Goal: Task Accomplishment & Management: Manage account settings

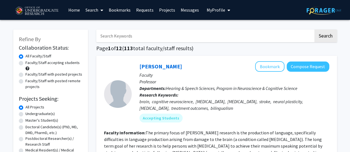
click at [59, 64] on label "Faculty/Staff accepting students" at bounding box center [52, 63] width 54 height 6
click at [29, 64] on input "Faculty/Staff accepting students" at bounding box center [27, 62] width 4 height 4
radio input "true"
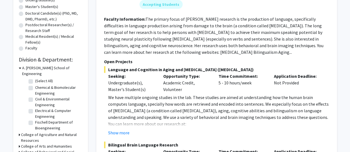
scroll to position [89, 0]
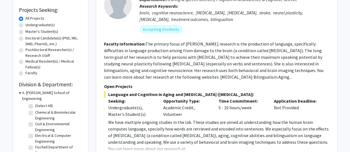
click at [44, 26] on label "Undergraduate(s)" at bounding box center [39, 25] width 29 height 6
click at [29, 26] on input "Undergraduate(s)" at bounding box center [27, 24] width 4 height 4
radio input "true"
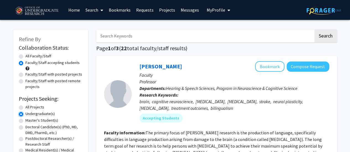
scroll to position [133, 0]
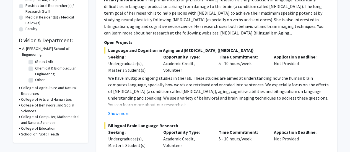
click at [69, 114] on h3 "College of Computer, Mathematical and Natural Sciences" at bounding box center [51, 120] width 61 height 12
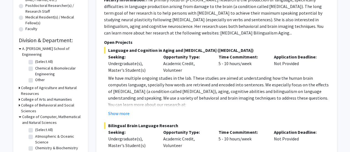
scroll to position [8, 0]
drag, startPoint x: 349, startPoint y: 72, endPoint x: 354, endPoint y: 70, distance: 5.3
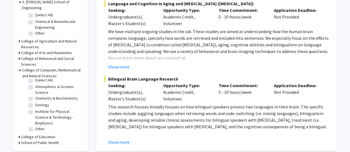
scroll to position [184, 0]
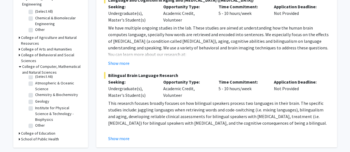
click at [48, 52] on h3 "College of Behavioral and Social Sciences" at bounding box center [51, 58] width 61 height 12
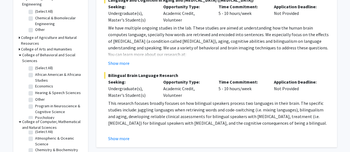
click at [56, 46] on h3 "College of Arts and Humanities" at bounding box center [46, 49] width 51 height 6
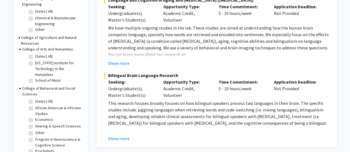
click at [54, 35] on h3 "College of Agriculture and Natural Resources" at bounding box center [51, 41] width 61 height 12
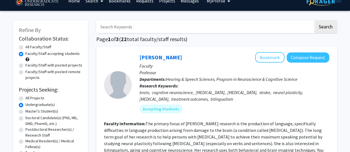
scroll to position [0, 0]
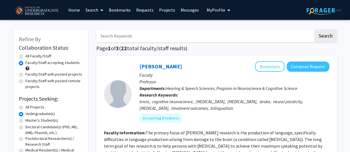
click at [241, 34] on input "Search Keywords" at bounding box center [204, 36] width 217 height 13
type input "information science"
click at [314, 30] on button "Search" at bounding box center [325, 36] width 23 height 13
radio input "true"
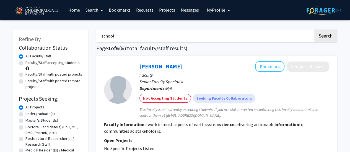
click at [314, 30] on button "Search" at bounding box center [325, 36] width 23 height 13
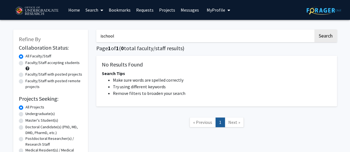
click at [150, 40] on input "ischool" at bounding box center [204, 36] width 217 height 13
type input "science"
click at [314, 30] on button "Search" at bounding box center [325, 36] width 23 height 13
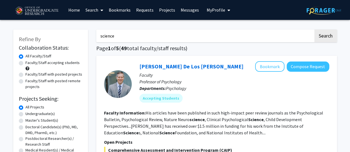
click at [150, 40] on input "science" at bounding box center [204, 36] width 217 height 13
click at [314, 30] on button "Search" at bounding box center [325, 36] width 23 height 13
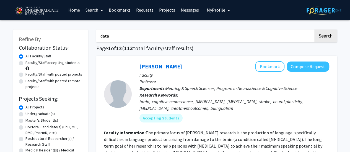
type input "data"
click at [314, 30] on button "Search" at bounding box center [325, 36] width 23 height 13
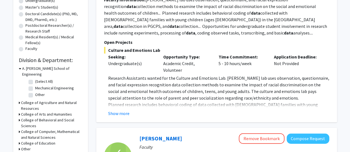
scroll to position [116, 0]
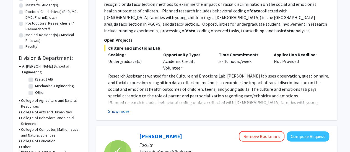
click at [127, 114] on button "Show more" at bounding box center [118, 111] width 21 height 7
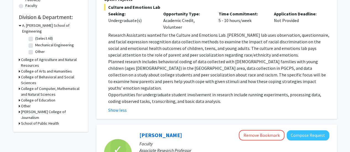
scroll to position [161, 0]
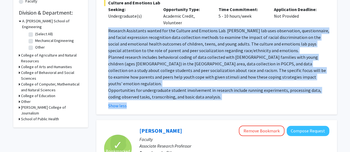
drag, startPoint x: 107, startPoint y: 28, endPoint x: 210, endPoint y: 95, distance: 122.6
click at [210, 95] on fg-read-more "Research Assistants wanted for the Culture and Emotions Lab. [PERSON_NAME] lab …" at bounding box center [216, 68] width 225 height 82
click at [218, 90] on p "Opportunities for undergraduate student involvement in research include running…" at bounding box center [218, 93] width 221 height 13
drag, startPoint x: 212, startPoint y: 90, endPoint x: 107, endPoint y: 30, distance: 121.2
click at [107, 30] on fg-read-more "Research Assistants wanted for the Culture and Emotions Lab. [PERSON_NAME] lab …" at bounding box center [216, 68] width 225 height 82
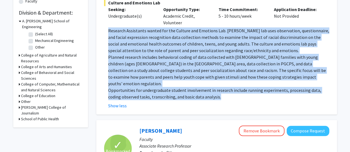
copy div "Loremips Dolorsitam consec adi eli Seddoei tem Incididu Utl. Et. Dolore’m ali e…"
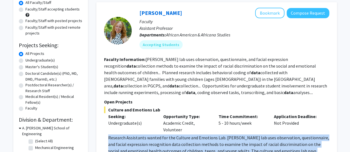
scroll to position [50, 0]
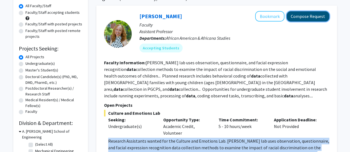
click at [316, 18] on button "Compose Request" at bounding box center [307, 16] width 43 height 10
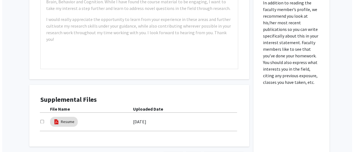
scroll to position [346, 0]
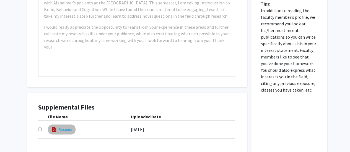
click at [66, 127] on link "Resume" at bounding box center [66, 130] width 14 height 6
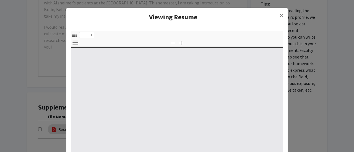
select select "custom"
type input "0"
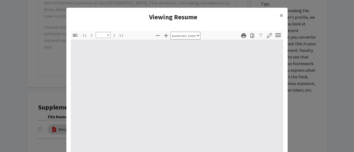
select select "custom"
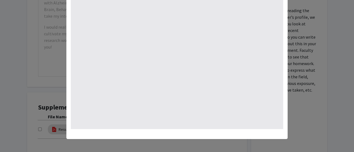
type input "1"
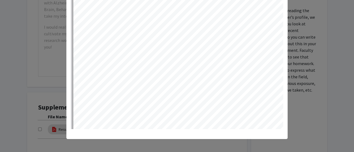
select select "auto"
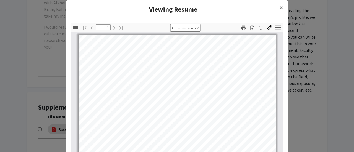
scroll to position [1, 0]
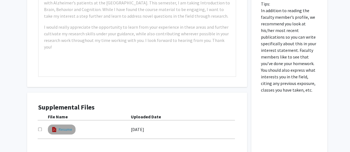
click at [67, 127] on link "Resume" at bounding box center [66, 130] width 14 height 6
select select "custom"
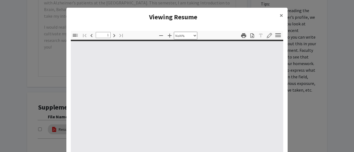
type input "0"
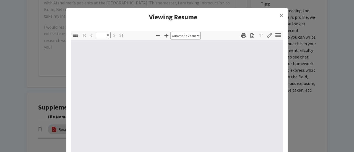
select select "custom"
type input "1"
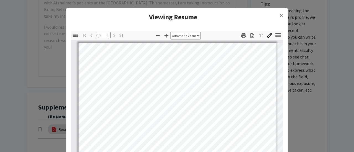
select select "auto"
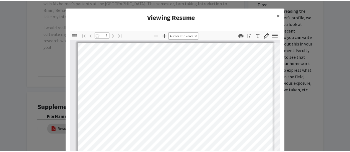
scroll to position [0, 0]
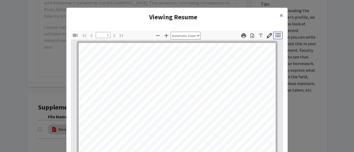
click at [276, 38] on icon "button" at bounding box center [277, 35] width 7 height 7
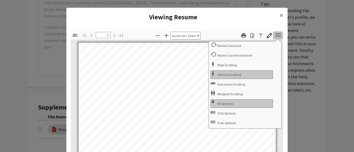
click at [276, 38] on icon "button" at bounding box center [277, 35] width 7 height 7
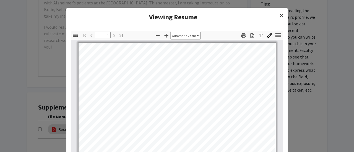
click at [280, 15] on span "×" at bounding box center [281, 15] width 4 height 9
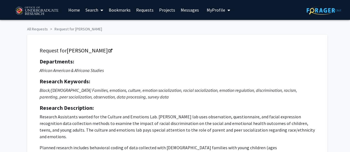
click at [215, 13] on button "My Profile" at bounding box center [218, 10] width 27 height 20
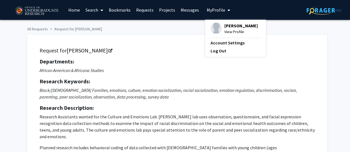
click at [79, 57] on div "Request for [PERSON_NAME] Departments: African American & Africana Studies Rese…" at bounding box center [177, 120] width 286 height 157
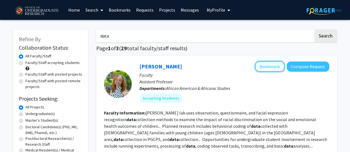
click at [270, 70] on button "Bookmark" at bounding box center [269, 66] width 29 height 11
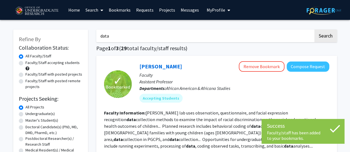
click at [214, 15] on button "My Profile" at bounding box center [218, 10] width 27 height 20
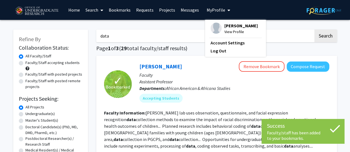
click at [216, 34] on fg-profile-picture at bounding box center [215, 29] width 11 height 12
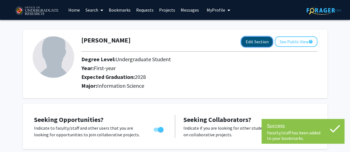
click at [257, 44] on button "Edit Section" at bounding box center [256, 42] width 31 height 10
select select "first-year"
select select "2028"
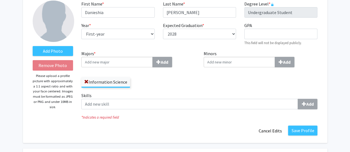
scroll to position [42, 0]
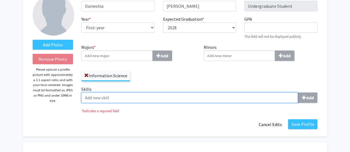
click at [183, 99] on input "Skills Add" at bounding box center [189, 98] width 216 height 11
type input "e"
type input "sql"
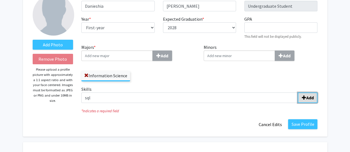
click at [300, 99] on button "Add" at bounding box center [307, 98] width 20 height 11
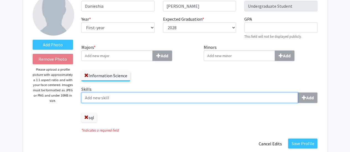
click at [100, 101] on input "Skills Add" at bounding box center [189, 98] width 216 height 11
type input "Excel"
type input "O"
type input "Python"
type input "R"
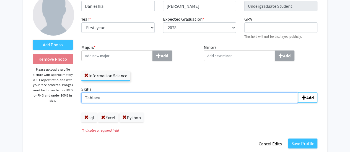
type input "Tablaeu"
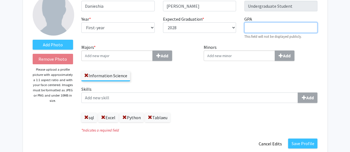
click at [272, 29] on input "GPA required" at bounding box center [280, 27] width 73 height 11
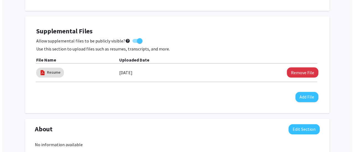
scroll to position [244, 0]
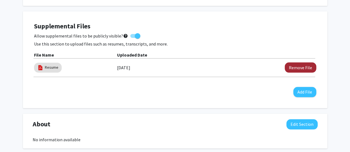
type input "3.4"
click at [305, 70] on button "Remove File" at bounding box center [300, 67] width 32 height 10
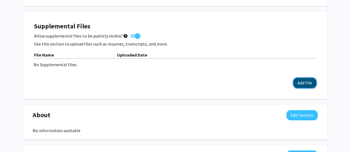
click at [302, 81] on button "Add File" at bounding box center [304, 83] width 23 height 10
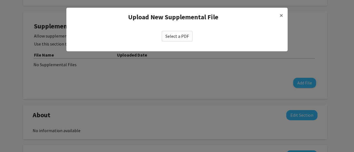
click at [182, 41] on div "Select a PDF" at bounding box center [176, 36] width 221 height 19
click at [180, 40] on label "Select a PDF" at bounding box center [177, 36] width 31 height 11
click at [0, 0] on input "Select a PDF" at bounding box center [0, 0] width 0 height 0
select select "custom"
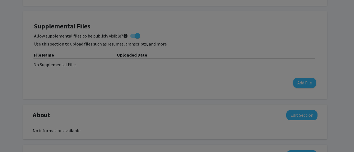
scroll to position [109, 0]
type input "0"
select select "custom"
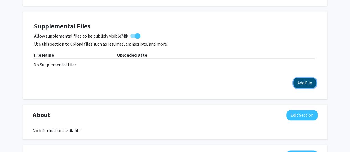
click at [306, 78] on button "Add File" at bounding box center [304, 83] width 23 height 10
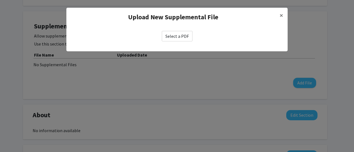
click at [174, 36] on label "Select a PDF" at bounding box center [177, 36] width 31 height 11
click at [0, 0] on input "Select a PDF" at bounding box center [0, 0] width 0 height 0
select select "custom"
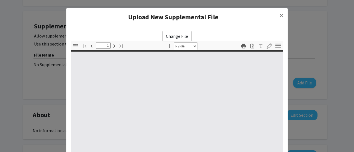
type input "0"
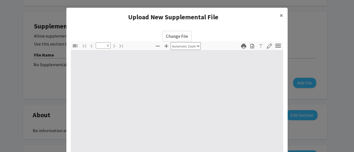
select select "custom"
type input "1"
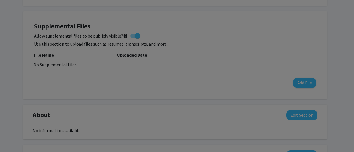
select select "auto"
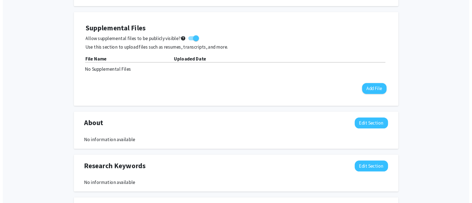
scroll to position [244, 0]
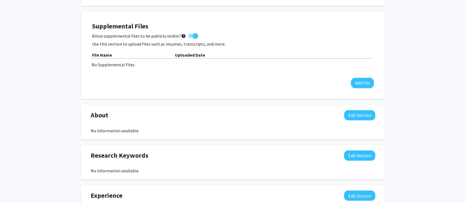
drag, startPoint x: 341, startPoint y: 1, endPoint x: 374, endPoint y: 83, distance: 88.4
click at [349, 83] on div "Seeking Opportunities? Indicate to faculty/staff and other users that you are l…" at bounding box center [233, 160] width 304 height 401
click at [349, 82] on button "Add File" at bounding box center [362, 83] width 23 height 10
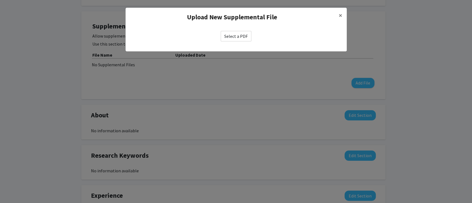
click at [241, 34] on label "Select a PDF" at bounding box center [236, 36] width 31 height 11
click at [0, 0] on input "Select a PDF" at bounding box center [0, 0] width 0 height 0
select select "custom"
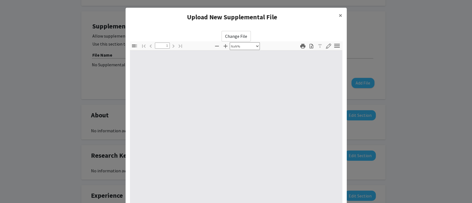
type input "0"
select select "custom"
type input "1"
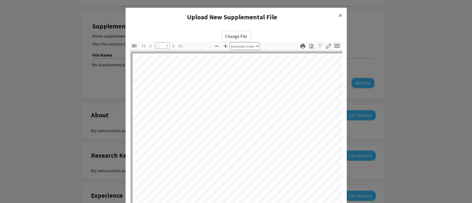
select select "auto"
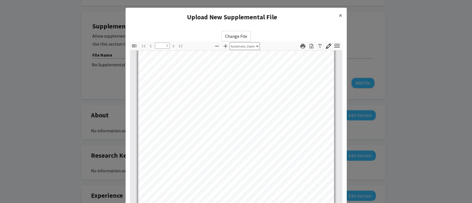
scroll to position [58, 0]
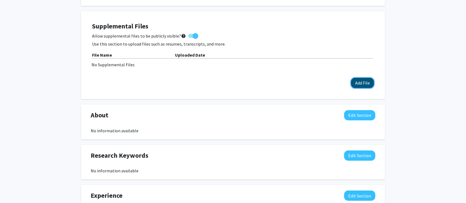
click at [349, 82] on button "Add File" at bounding box center [362, 83] width 23 height 10
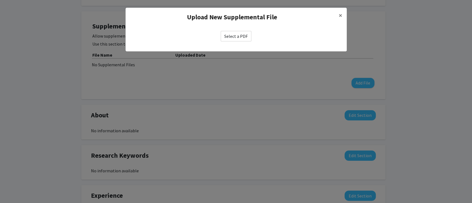
click at [233, 36] on label "Select a PDF" at bounding box center [236, 36] width 31 height 11
click at [0, 0] on input "Select a PDF" at bounding box center [0, 0] width 0 height 0
select select "custom"
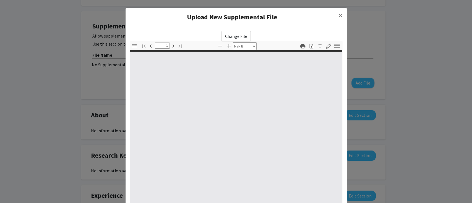
type input "0"
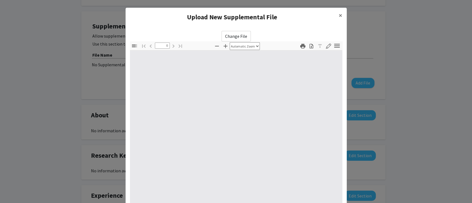
select select "custom"
type input "1"
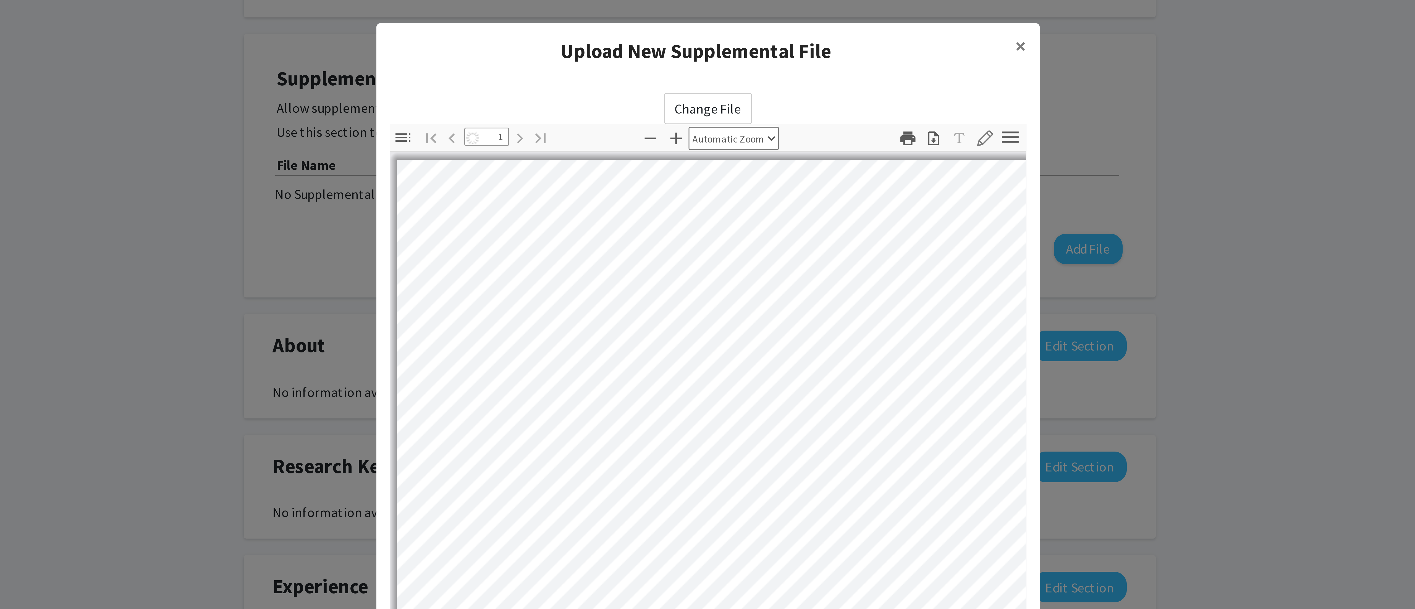
scroll to position [25, 0]
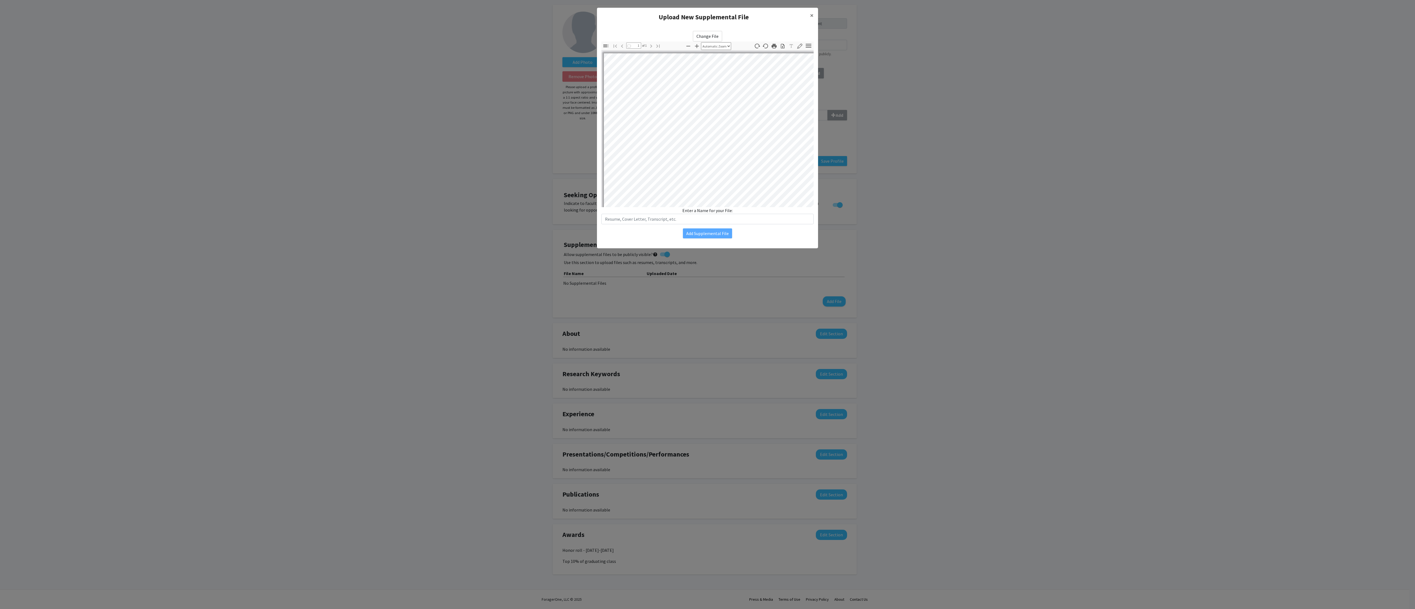
select select "auto"
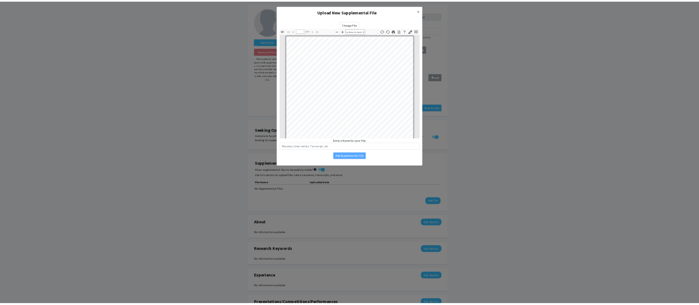
scroll to position [1, 0]
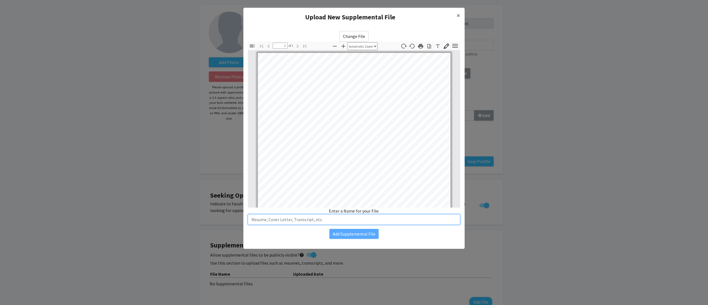
drag, startPoint x: 1289, startPoint y: 3, endPoint x: 449, endPoint y: 220, distance: 867.8
click at [349, 152] on input "text" at bounding box center [354, 219] width 212 height 11
type input "Resume"
click at [349, 152] on button "Add Supplemental File" at bounding box center [353, 234] width 49 height 10
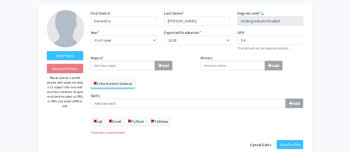
scroll to position [25, 0]
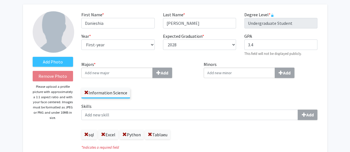
drag, startPoint x: 668, startPoint y: 3, endPoint x: 211, endPoint y: 105, distance: 468.6
click at [211, 105] on label "Skills Add" at bounding box center [199, 111] width 236 height 17
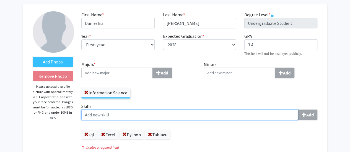
click at [211, 110] on input "Skills Add" at bounding box center [189, 115] width 216 height 11
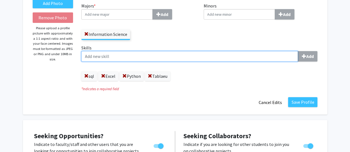
scroll to position [83, 0]
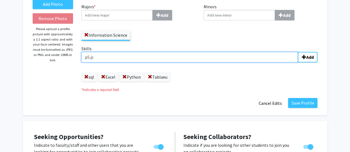
type input "p5.js"
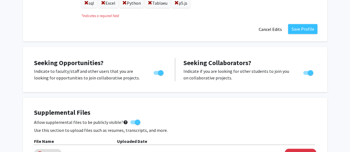
scroll to position [150, 0]
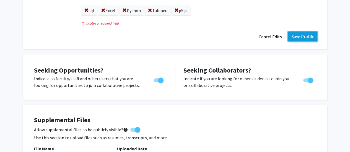
click at [310, 38] on button "Save Profile" at bounding box center [302, 37] width 29 height 10
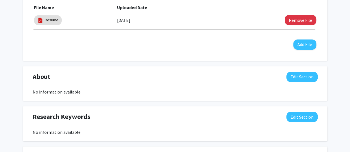
scroll to position [205, 0]
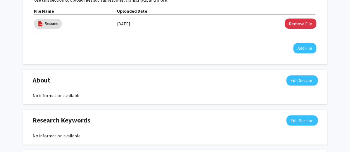
click at [317, 77] on div "Edit Section" at bounding box center [301, 80] width 31 height 10
click at [309, 78] on button "Edit Section" at bounding box center [301, 80] width 31 height 10
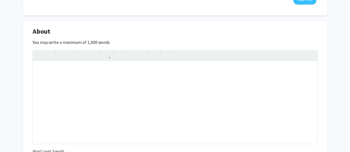
scroll to position [255, 0]
click at [228, 95] on div "Note to users with screen readers: Please deactivate our accessibility plugin f…" at bounding box center [175, 101] width 284 height 83
type textarea "I"
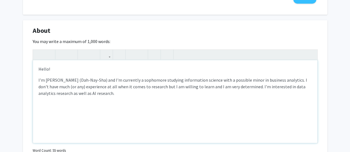
type textarea "<p>Hello!</p><p>I'm Danieshia (Dah-Nay-Sha) and I'm currently a sophomore study…"
click at [0, 0] on div "Add a comma" at bounding box center [0, 0] width 0 height 0
click at [0, 0] on span "," at bounding box center [0, 0] width 0 height 0
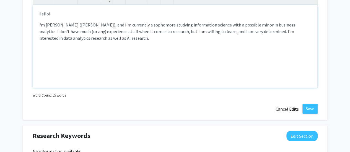
scroll to position [300, 0]
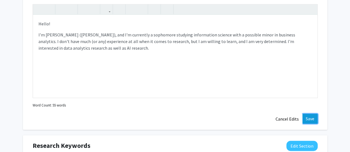
click at [310, 118] on button "Save" at bounding box center [309, 119] width 15 height 10
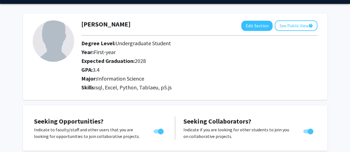
scroll to position [0, 0]
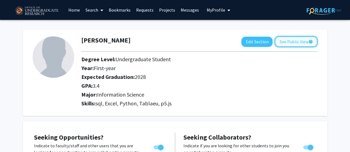
click at [299, 39] on button "See Public View help" at bounding box center [295, 41] width 43 height 11
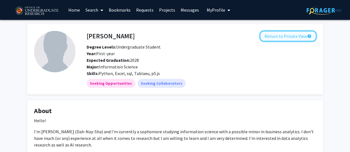
click at [283, 38] on button "Return to Private View help" at bounding box center [288, 36] width 56 height 11
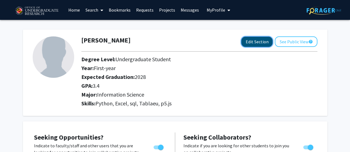
click at [252, 46] on button "Edit Section" at bounding box center [256, 42] width 31 height 10
select select "first-year"
select select "2028"
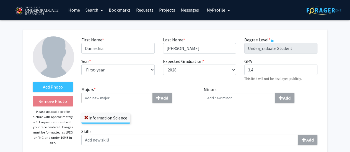
scroll to position [133, 0]
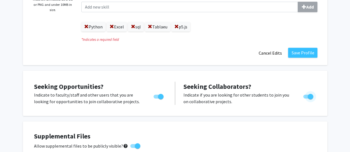
click at [307, 97] on span "Toggle" at bounding box center [310, 97] width 6 height 6
click at [306, 99] on input "Would you like to receive other student requests to work with you?" at bounding box center [305, 99] width 0 height 0
checkbox input "false"
click at [304, 56] on button "Save Profile" at bounding box center [302, 53] width 29 height 10
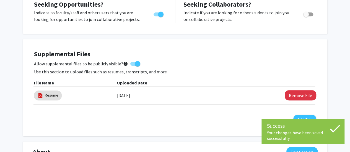
scroll to position [0, 0]
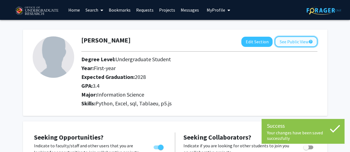
click at [299, 40] on button "See Public View help" at bounding box center [295, 41] width 43 height 11
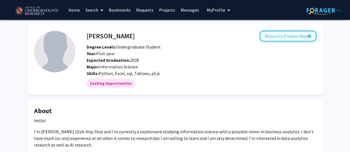
click at [290, 36] on button "Return to Private View help" at bounding box center [288, 36] width 56 height 11
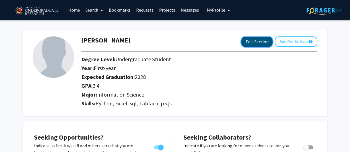
click at [257, 46] on button "Edit Section" at bounding box center [256, 42] width 31 height 10
select select "first-year"
select select "2028"
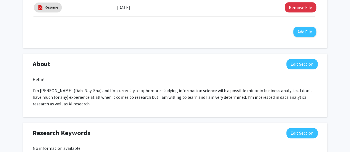
scroll to position [314, 0]
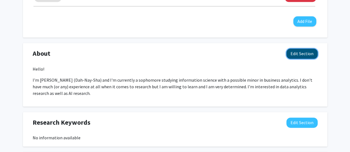
click at [308, 52] on button "Edit Section" at bounding box center [301, 54] width 31 height 10
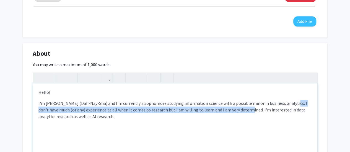
drag, startPoint x: 284, startPoint y: 103, endPoint x: 236, endPoint y: 110, distance: 48.4
click at [236, 110] on p "I'm [PERSON_NAME] (Dah-Nay-Sha) and I'm currently a sophomore studying informat…" at bounding box center [174, 110] width 273 height 20
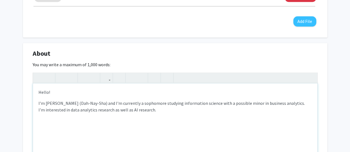
type textarea "<p>Hello!</p><p>I'm Danieshia (Dah-Nay-Sha) and I'm currently a sophomore study…"
click at [187, 114] on div "Hello! I'm [PERSON_NAME] (Dah-Nay-Sha) and I'm currently a sophomore studying i…" at bounding box center [175, 124] width 284 height 83
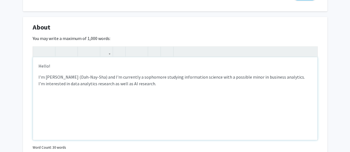
scroll to position [340, 0]
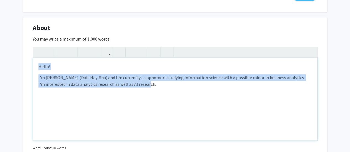
drag, startPoint x: 139, startPoint y: 85, endPoint x: 0, endPoint y: 55, distance: 142.2
click at [0, 55] on div "Add Photo Remove Photo Please upload a profile picture with approximately a 1:1…" at bounding box center [175, 44] width 350 height 728
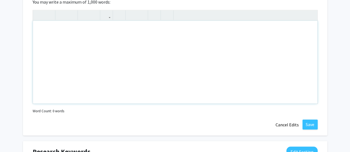
scroll to position [382, 0]
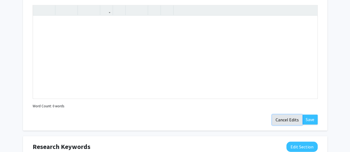
click at [297, 118] on button "Cancel Edits" at bounding box center [287, 120] width 30 height 11
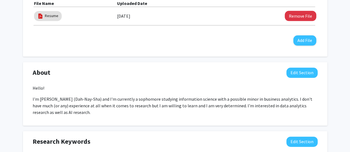
scroll to position [296, 0]
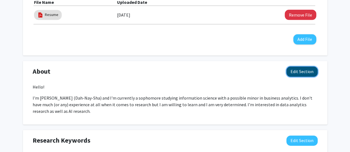
click at [303, 72] on button "Edit Section" at bounding box center [301, 72] width 31 height 10
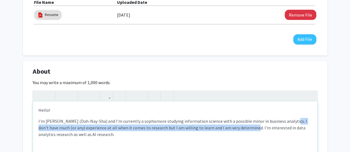
drag, startPoint x: 284, startPoint y: 120, endPoint x: 239, endPoint y: 129, distance: 45.9
click at [239, 129] on p "I'm [PERSON_NAME] (Dah-Nay-Sha) and I'm currently a sophomore studying informat…" at bounding box center [174, 128] width 273 height 20
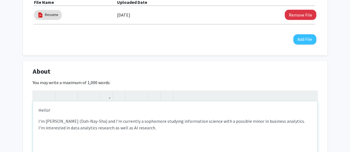
type textarea "<p>Hello!</p><p>I'm Danieshia (Dah-Nay-Sha) and I'm currently a sophomore study…"
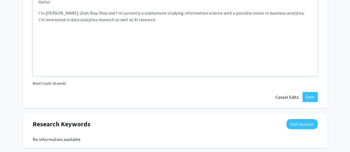
scroll to position [406, 0]
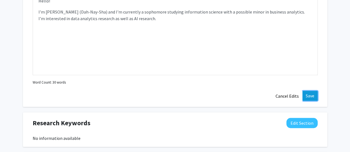
click at [312, 94] on button "Save" at bounding box center [309, 96] width 15 height 10
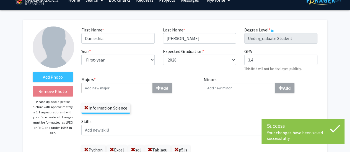
scroll to position [0, 0]
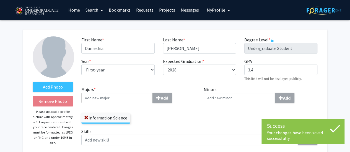
click at [90, 9] on link "Search" at bounding box center [94, 9] width 23 height 19
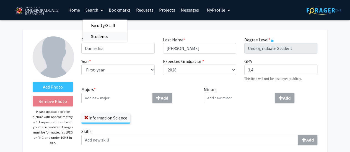
click at [95, 32] on span "Students" at bounding box center [100, 36] width 34 height 11
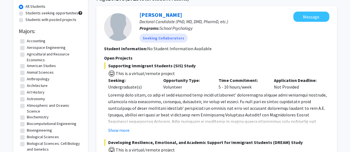
scroll to position [51, 0]
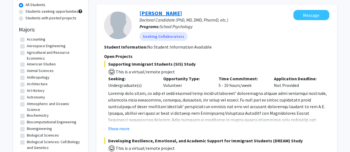
click at [182, 13] on link "[PERSON_NAME]" at bounding box center [160, 13] width 43 height 7
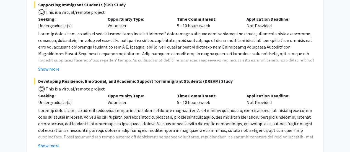
scroll to position [114, 0]
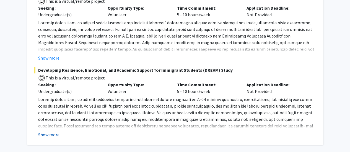
click at [53, 136] on button "Show more" at bounding box center [48, 135] width 21 height 7
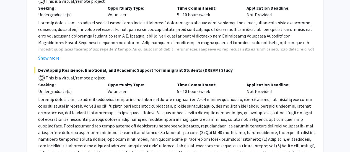
scroll to position [0, 0]
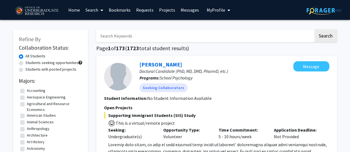
drag, startPoint x: 80, startPoint y: 109, endPoint x: 82, endPoint y: 119, distance: 10.5
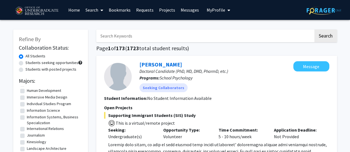
scroll to position [291, 0]
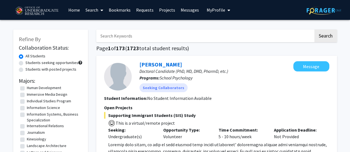
click at [48, 116] on label "Information Systems, Business Specialization" at bounding box center [54, 118] width 54 height 12
click at [30, 115] on input "Information Systems, Business Specialization" at bounding box center [29, 114] width 4 height 4
checkbox input "true"
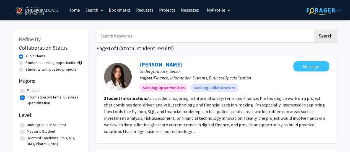
click at [27, 99] on label "Information Systems, Business Specialization" at bounding box center [54, 101] width 54 height 12
click at [27, 98] on input "Information Systems, Business Specialization" at bounding box center [29, 97] width 4 height 4
checkbox input "false"
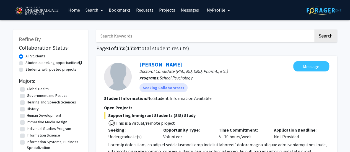
scroll to position [266, 0]
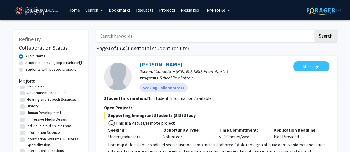
click at [54, 136] on label "Information Science" at bounding box center [43, 133] width 33 height 6
click at [30, 134] on input "Information Science" at bounding box center [29, 132] width 4 height 4
checkbox input "true"
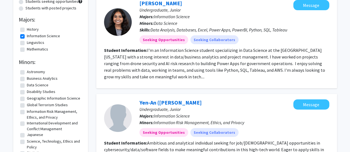
scroll to position [50, 0]
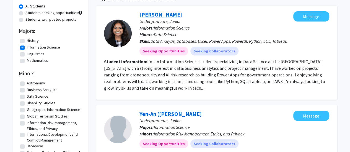
click at [168, 13] on link "[PERSON_NAME]" at bounding box center [160, 14] width 43 height 7
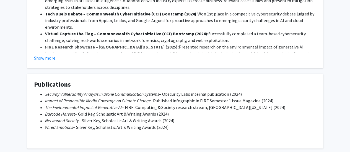
scroll to position [352, 0]
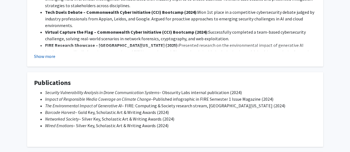
click at [48, 58] on button "Show more" at bounding box center [44, 56] width 21 height 7
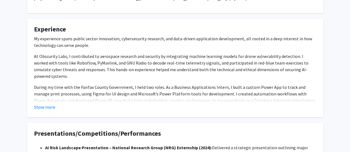
scroll to position [195, 0]
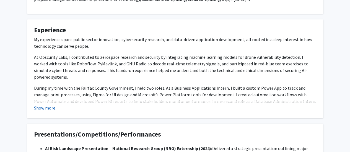
click at [51, 106] on button "Show more" at bounding box center [44, 108] width 21 height 7
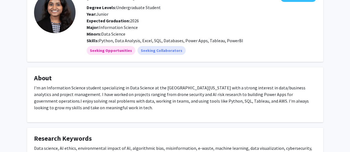
scroll to position [35, 0]
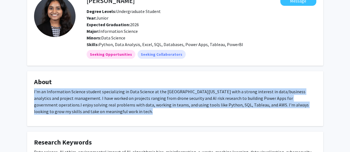
drag, startPoint x: 32, startPoint y: 93, endPoint x: 96, endPoint y: 116, distance: 68.7
click at [96, 116] on fg-card "About I'm an Information Science student specializing in Data Science at the [G…" at bounding box center [175, 98] width 296 height 55
copy p "I'm an Information Science student specializing in Data Science at the [GEOGRAP…"
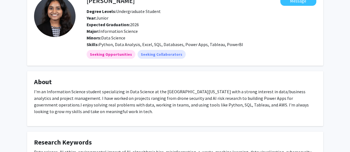
click at [317, 40] on div "Minors: Data Science" at bounding box center [201, 38] width 238 height 7
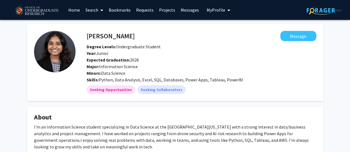
click at [218, 12] on span "My Profile" at bounding box center [215, 10] width 19 height 6
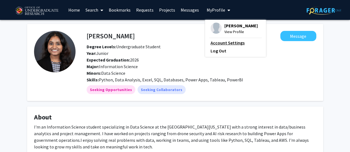
click at [236, 40] on link "Account Settings" at bounding box center [235, 43] width 50 height 7
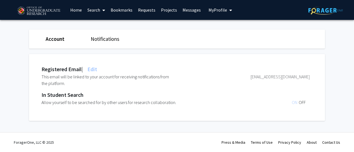
click at [219, 15] on button "My Profile" at bounding box center [220, 10] width 27 height 20
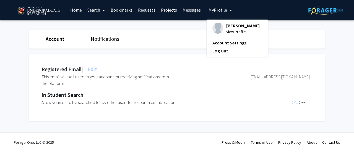
click at [229, 28] on span "[PERSON_NAME]" at bounding box center [242, 26] width 33 height 6
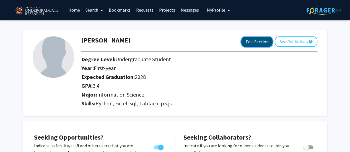
click at [253, 38] on button "Edit Section" at bounding box center [256, 42] width 31 height 10
select select "first-year"
select select "2028"
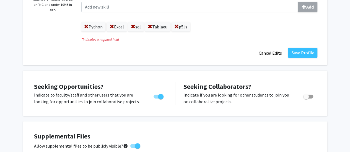
scroll to position [266, 0]
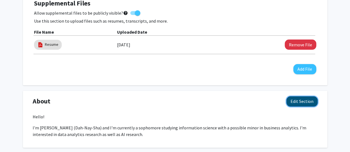
click at [297, 102] on button "Edit Section" at bounding box center [301, 101] width 31 height 10
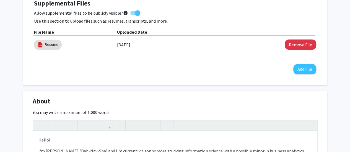
drag, startPoint x: 335, startPoint y: 65, endPoint x: 350, endPoint y: 66, distance: 15.0
click at [341, 65] on div "Add Photo Remove Photo Please upload a profile picture with approximately a 1:1…" at bounding box center [175, 117] width 350 height 728
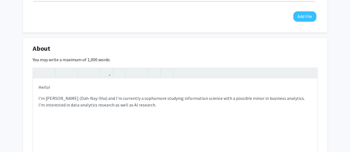
scroll to position [325, 0]
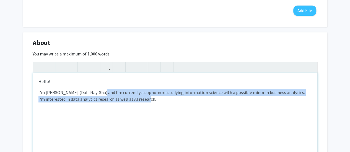
drag, startPoint x: 99, startPoint y: 90, endPoint x: 134, endPoint y: 99, distance: 36.5
click at [134, 99] on p "I'm [PERSON_NAME] (Dah-Nay-Sha) and I'm currently a sophomore studying informat…" at bounding box center [174, 95] width 273 height 13
paste div "Note to users with screen readers: Please deactivate our accessibility plugin f…"
type textarea "<p>Hello!</p><p>I'm Danieshia (Dah-Nay-Sha) andI'm an Information Science stude…"
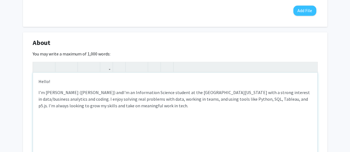
click at [99, 92] on p "I'm [PERSON_NAME] ([PERSON_NAME]) andI'm an Information Science student at the …" at bounding box center [174, 99] width 273 height 20
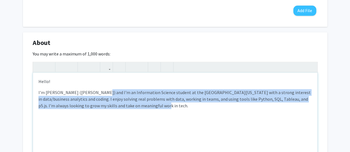
drag, startPoint x: 151, startPoint y: 107, endPoint x: 99, endPoint y: 93, distance: 53.9
click at [99, 93] on p "I'm [PERSON_NAME] ([PERSON_NAME]) and I'm an Information Science student at the…" at bounding box center [174, 99] width 273 height 20
copy p "I'm an Information Science student at the [GEOGRAPHIC_DATA][US_STATE] with a st…"
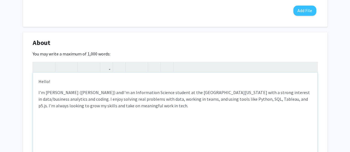
click at [147, 103] on p "I'm [PERSON_NAME] ([PERSON_NAME]) andI'm an Information Science student at the …" at bounding box center [174, 99] width 273 height 20
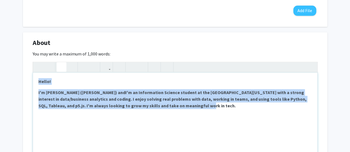
click at [65, 65] on button "button" at bounding box center [62, 67] width 10 height 10
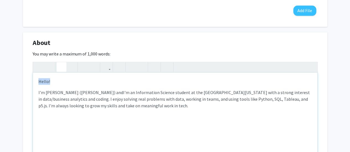
click at [65, 65] on button "button" at bounding box center [62, 67] width 10 height 10
click at [169, 107] on p "I'm [PERSON_NAME] ([PERSON_NAME]) andI'm an Information Science student at the …" at bounding box center [174, 99] width 273 height 20
click at [0, 0] on div "Replace with" at bounding box center [0, 0] width 0 height 0
click at [0, 0] on div "Correct the capitalization" at bounding box center [0, 0] width 0 height 0
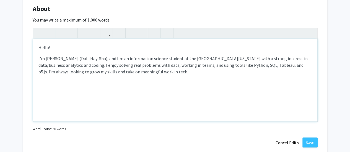
scroll to position [355, 0]
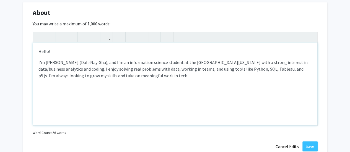
click at [149, 88] on div "Hello! I'm [PERSON_NAME] (Dah-Nay-Sha), and I'm an information science student …" at bounding box center [175, 84] width 284 height 83
drag, startPoint x: 165, startPoint y: 69, endPoint x: 134, endPoint y: 70, distance: 31.5
click at [134, 70] on p "I'm [PERSON_NAME] (Dah-Nay-Sha), and I'm an information science student at the …" at bounding box center [174, 69] width 273 height 20
click at [146, 75] on p "I'm [PERSON_NAME] (Dah-Nay-Sha), and I'm an information science student at the …" at bounding box center [174, 69] width 273 height 20
click at [0, 0] on div "Remove Space" at bounding box center [0, 0] width 0 height 0
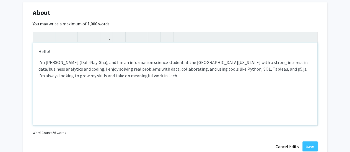
click at [214, 70] on p "I'm [PERSON_NAME] (Dah-Nay-Sha), and I'm an information science student at the …" at bounding box center [174, 69] width 273 height 20
click at [234, 69] on p "I'm [PERSON_NAME] (Dah-Nay-Sha), and I'm an information science student at the …" at bounding box center [174, 69] width 273 height 20
click at [238, 69] on p "I'm [PERSON_NAME] (Dah-Nay-Sha), and I'm an information science student at the …" at bounding box center [174, 69] width 273 height 20
click at [233, 77] on p "I'm [PERSON_NAME] (Dah-Nay-Sha), and I'm an information science student at the …" at bounding box center [174, 69] width 273 height 20
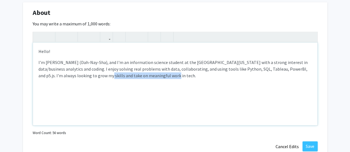
drag, startPoint x: 141, startPoint y: 75, endPoint x: 71, endPoint y: 75, distance: 69.9
click at [71, 75] on p "I'm [PERSON_NAME] (Dah-Nay-Sha), and I'm an information science student at the …" at bounding box center [174, 69] width 273 height 20
click at [300, 70] on p "I'm [PERSON_NAME] (Dah-Nay-Sha), and I'm an information science student at the …" at bounding box center [174, 69] width 273 height 20
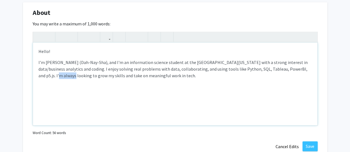
click at [300, 70] on p "I'm [PERSON_NAME] (Dah-Nay-Sha), and I'm an information science student at the …" at bounding box center [174, 69] width 273 height 20
type textarea "<p>Hello!</p><p>I'm Danieshia (Dah-Nay-Sha), and I'm an information science stu…"
click at [0, 0] on span at bounding box center [0, 0] width 0 height 0
click at [232, 82] on div "Hello! I'm [PERSON_NAME] (Dah-Nay-Sha), and I'm an information science student …" at bounding box center [175, 84] width 284 height 83
click at [195, 95] on div "Hello! I'm [PERSON_NAME] (Dah-Nay-Sha), and I'm an information science student …" at bounding box center [175, 84] width 284 height 83
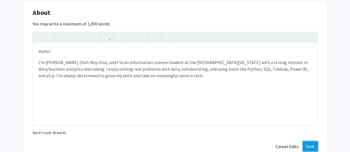
click at [313, 143] on button "Save" at bounding box center [309, 147] width 15 height 10
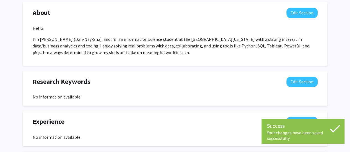
scroll to position [369, 0]
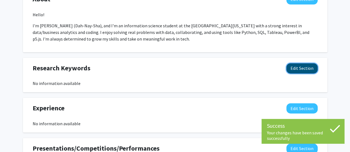
click at [310, 72] on button "Edit Section" at bounding box center [301, 68] width 31 height 10
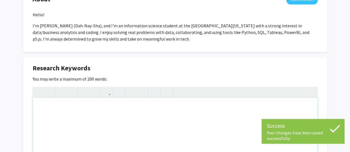
click at [149, 109] on div "Note to users with screen readers: Please deactivate our accessibility plugin f…" at bounding box center [175, 139] width 284 height 83
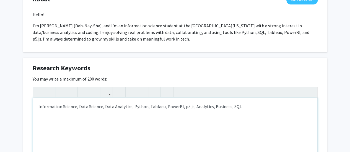
type textarea "Information Science, Data Science, Data Analytics, Python, Tablaeu, PowerBI, p5…"
click at [0, 0] on div "Tableau," at bounding box center [0, 0] width 0 height 0
click at [0, 0] on div "Ignore" at bounding box center [0, 0] width 0 height 0
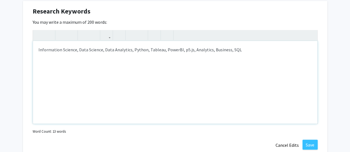
scroll to position [426, 0]
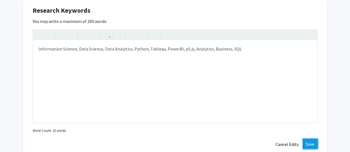
click at [312, 144] on button "Save" at bounding box center [309, 144] width 15 height 10
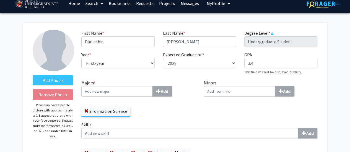
scroll to position [0, 0]
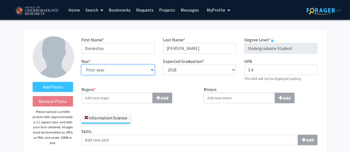
click at [148, 65] on select "--- First-year Sophomore Junior Senior Postbaccalaureate Certificate" at bounding box center [117, 70] width 73 height 11
select select "sophomore"
click at [81, 65] on select "--- First-year Sophomore Junior Senior Postbaccalaureate Certificate" at bounding box center [117, 70] width 73 height 11
click at [229, 76] on div "Expected Graduation * required --- 2018 2019 2020 2021 2022 2023 2024 2025 2026…" at bounding box center [199, 70] width 81 height 24
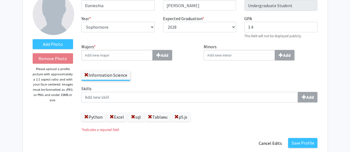
scroll to position [57, 0]
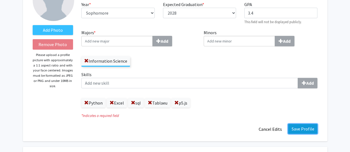
click at [309, 131] on button "Save Profile" at bounding box center [302, 129] width 29 height 10
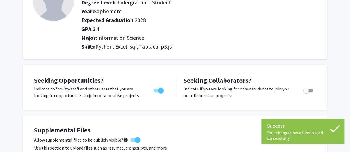
scroll to position [0, 0]
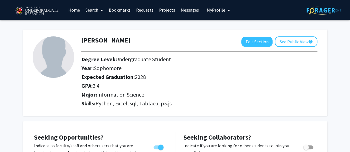
click at [124, 13] on link "Bookmarks" at bounding box center [119, 9] width 27 height 19
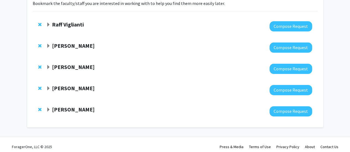
scroll to position [49, 0]
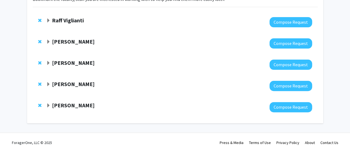
click at [47, 105] on span "Expand Angel Dunbar Bookmark" at bounding box center [48, 106] width 4 height 4
